Goal: Task Accomplishment & Management: Use online tool/utility

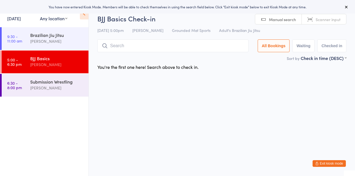
click at [120, 48] on input "search" at bounding box center [172, 45] width 151 height 13
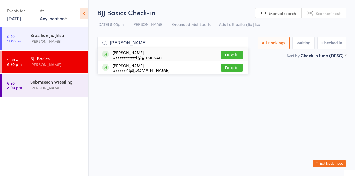
type input "[PERSON_NAME]"
click at [241, 57] on button "Drop in" at bounding box center [232, 55] width 22 height 8
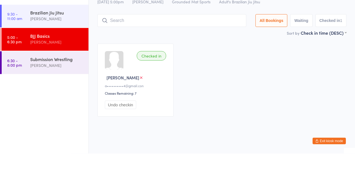
click at [48, 91] on div "[PERSON_NAME]" at bounding box center [57, 88] width 54 height 6
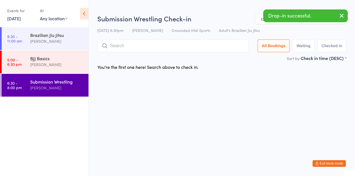
click at [128, 47] on input "search" at bounding box center [172, 45] width 151 height 13
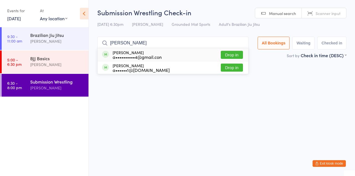
type input "[PERSON_NAME]"
click at [240, 57] on button "Drop in" at bounding box center [232, 55] width 22 height 8
